Goal: Communication & Community: Answer question/provide support

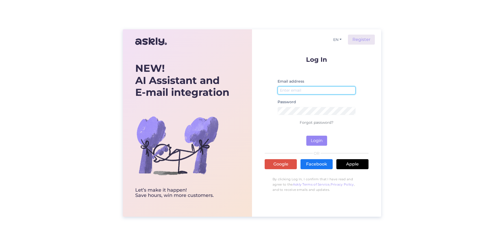
click at [285, 90] on input "email" at bounding box center [317, 90] width 78 height 8
type input "[EMAIL_ADDRESS][DOMAIN_NAME]"
click at [316, 143] on button "Login" at bounding box center [317, 141] width 21 height 10
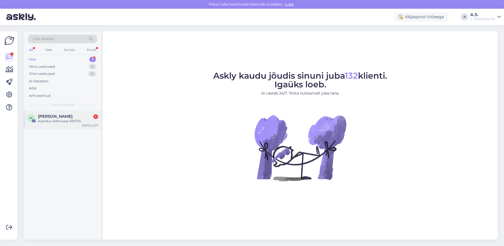
click at [53, 123] on div "Asendus tellimuses #30745" at bounding box center [68, 121] width 60 height 5
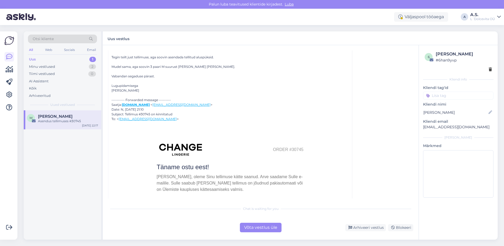
scroll to position [26, 0]
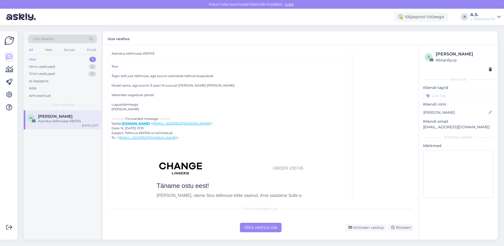
click at [253, 229] on div "Võta vestlus üle" at bounding box center [261, 227] width 42 height 9
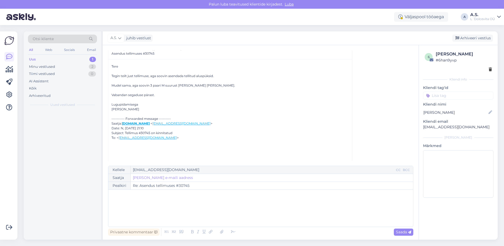
scroll to position [14, 0]
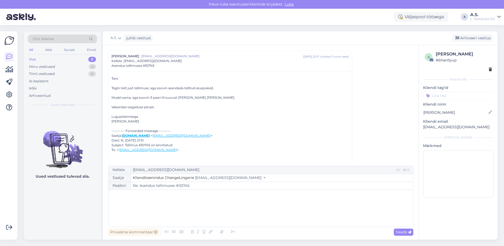
click at [158, 207] on div "﻿" at bounding box center [261, 208] width 300 height 32
click at [398, 233] on span "Saada" at bounding box center [403, 232] width 15 height 5
type input "Re: Re: Asendus tellimuses #30745"
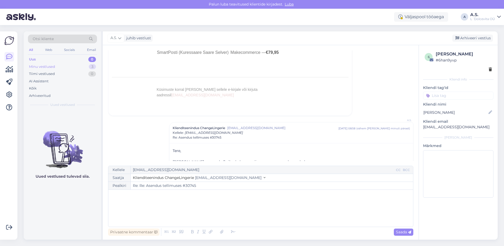
click at [52, 67] on div "Minu vestlused" at bounding box center [42, 66] width 26 height 5
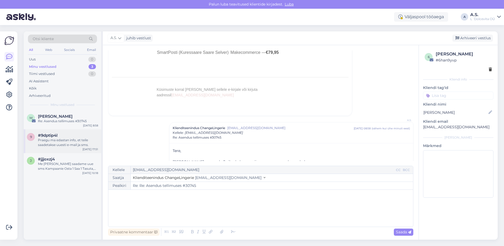
click at [71, 147] on div "Praegu ma edastan info, et teile saadetakse uuesti e-mail ja sms." at bounding box center [68, 142] width 60 height 9
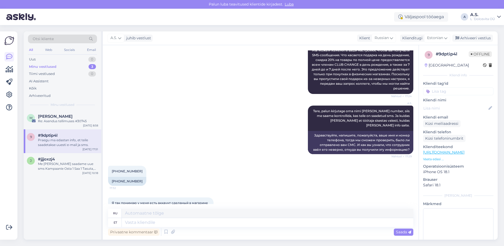
scroll to position [979, 0]
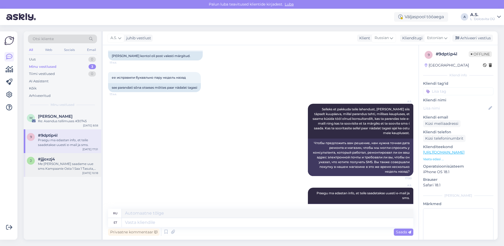
click at [65, 165] on div "Me [PERSON_NAME] saadame uue sms Kampaanie Osta 1 Saa 1 Tasuta, palun andke tea…" at bounding box center [68, 165] width 60 height 9
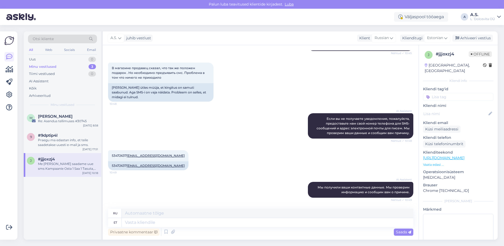
scroll to position [140, 0]
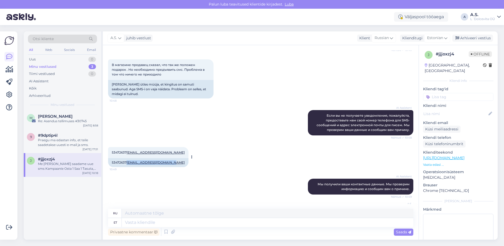
drag, startPoint x: 172, startPoint y: 158, endPoint x: 128, endPoint y: 158, distance: 44.1
click at [128, 158] on div "53472637 [EMAIL_ADDRESS][DOMAIN_NAME]" at bounding box center [148, 162] width 80 height 9
copy link "[EMAIL_ADDRESS][DOMAIN_NAME]"
drag, startPoint x: 126, startPoint y: 159, endPoint x: 112, endPoint y: 156, distance: 14.4
click at [112, 158] on div "53472637 [EMAIL_ADDRESS][DOMAIN_NAME]" at bounding box center [148, 162] width 80 height 9
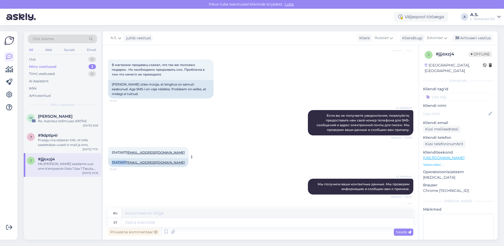
copy div "53472637"
